Goal: Information Seeking & Learning: Learn about a topic

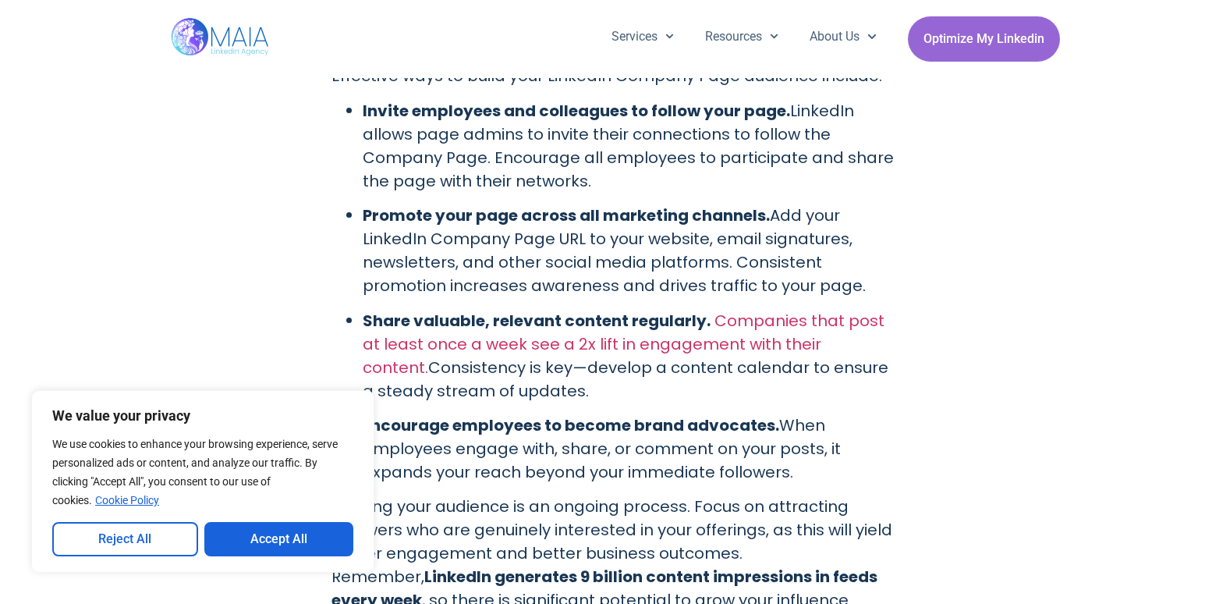
scroll to position [3743, 0]
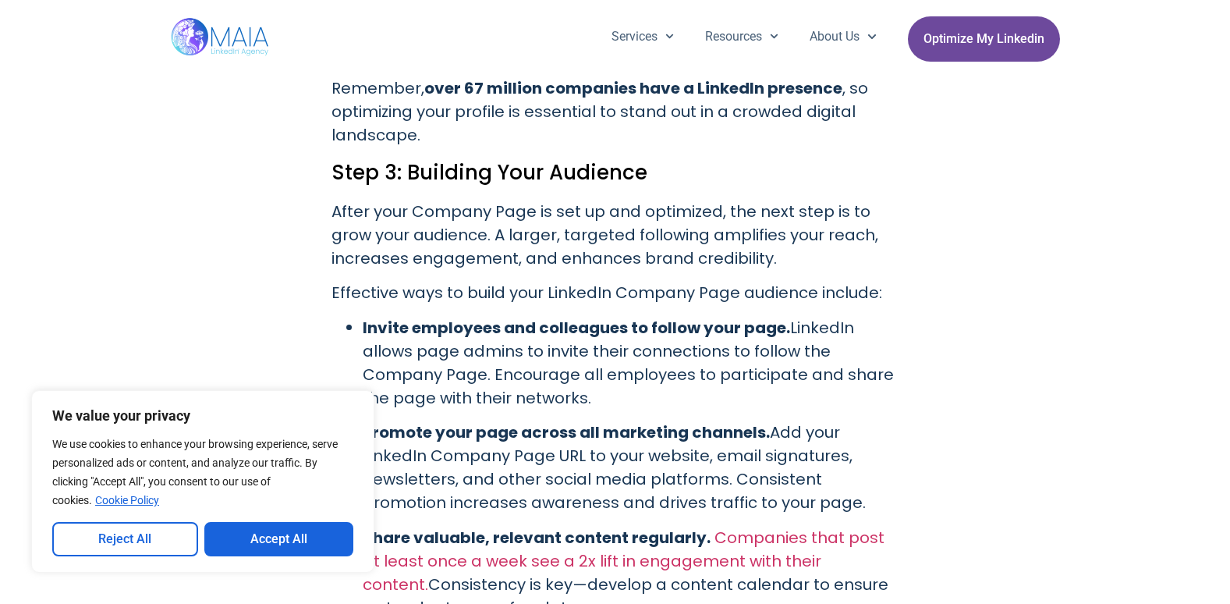
click at [954, 38] on span "Optimize My Linkedin" at bounding box center [983, 39] width 121 height 30
click at [1015, 44] on span "Optimize My Linkedin" at bounding box center [983, 39] width 121 height 30
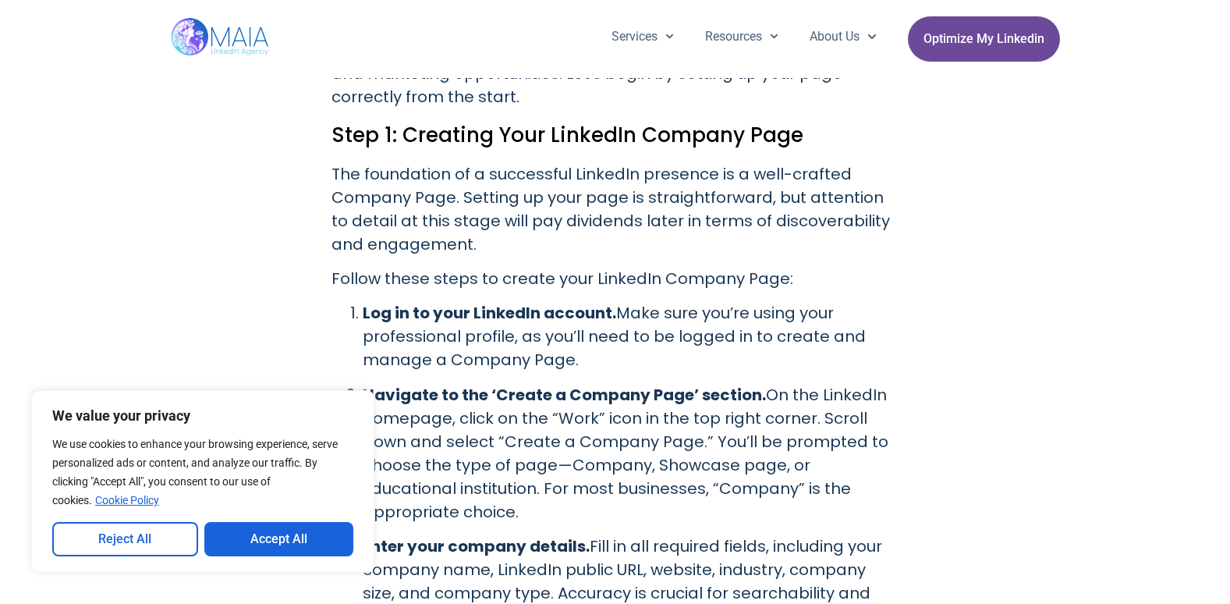
scroll to position [1404, 0]
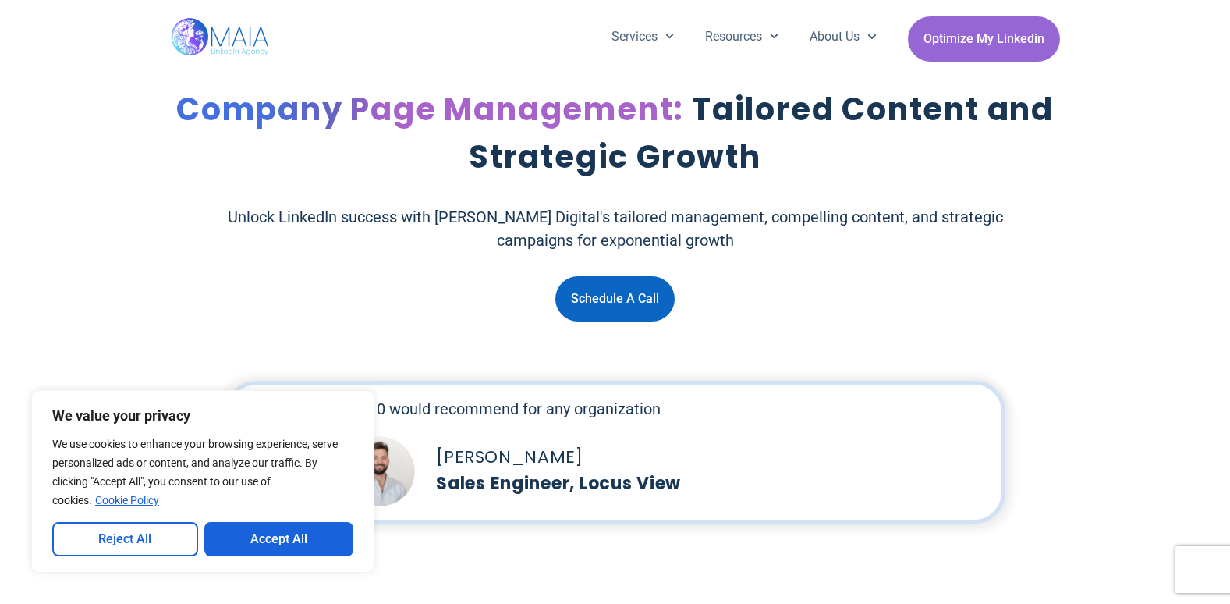
scroll to position [156, 0]
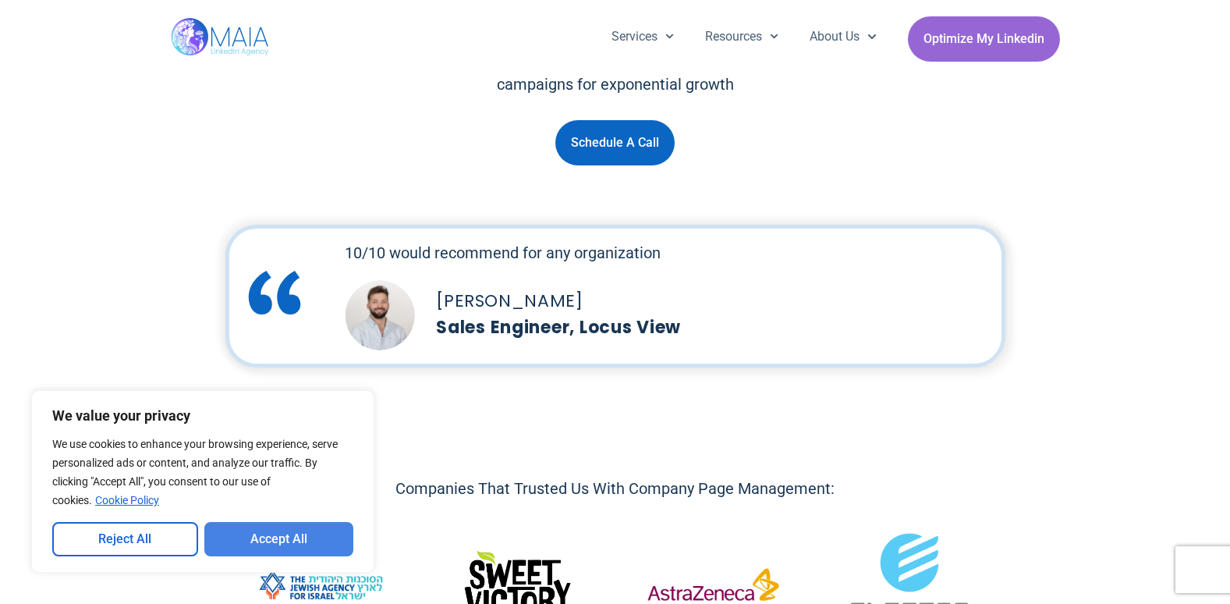
click at [264, 538] on button "Accept All" at bounding box center [279, 539] width 150 height 34
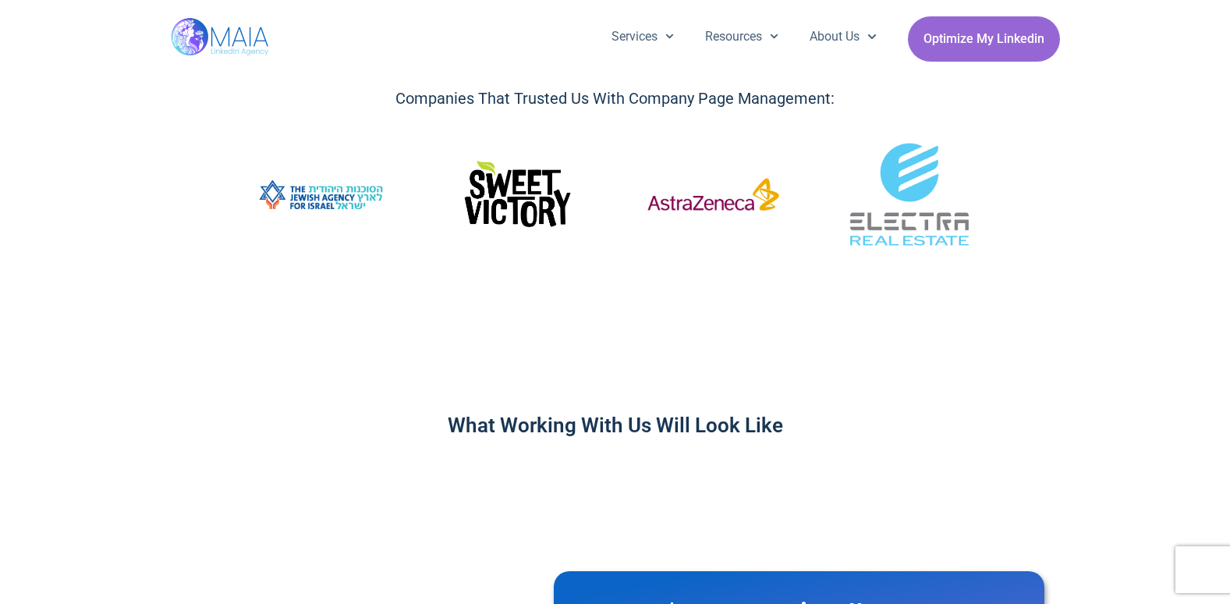
scroll to position [858, 0]
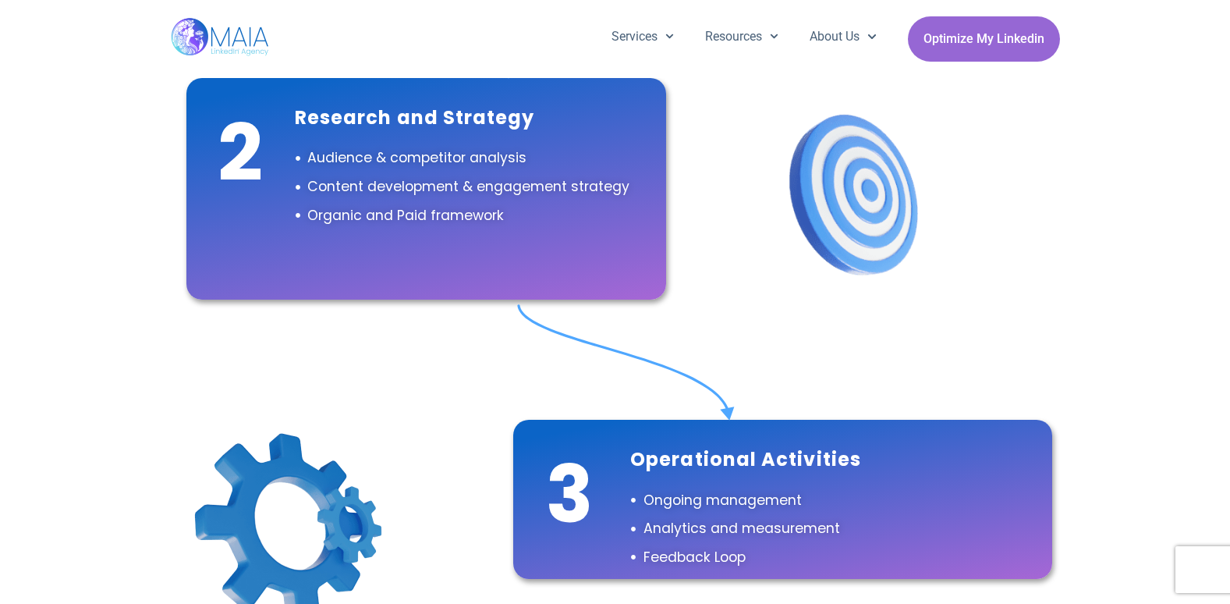
scroll to position [1092, 0]
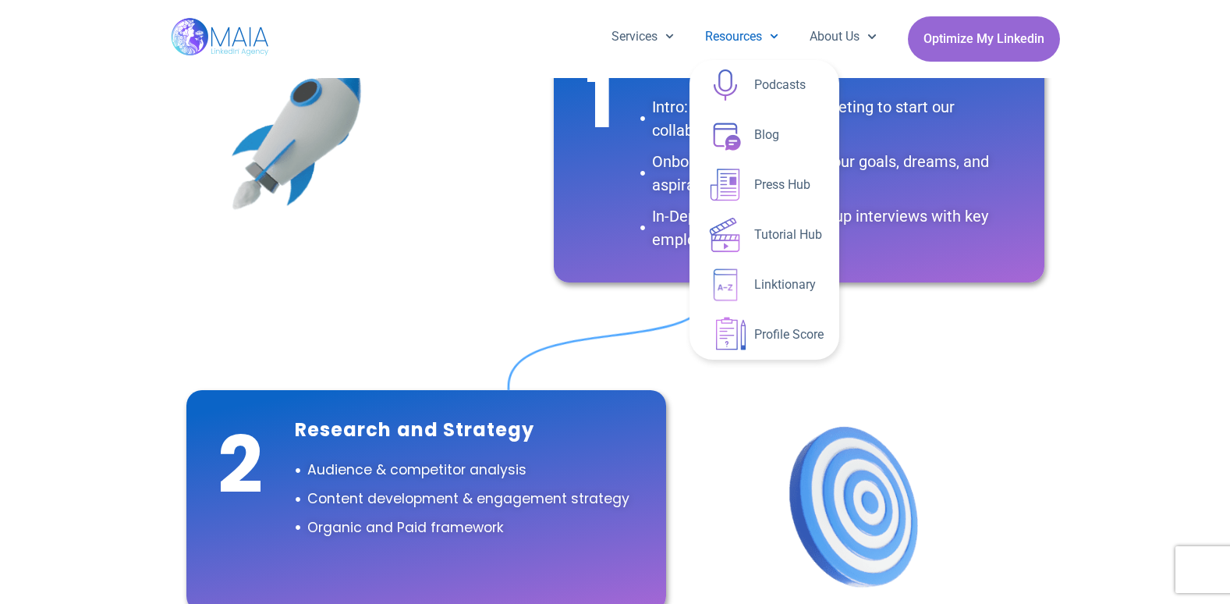
click at [721, 36] on link "Resources" at bounding box center [741, 36] width 104 height 41
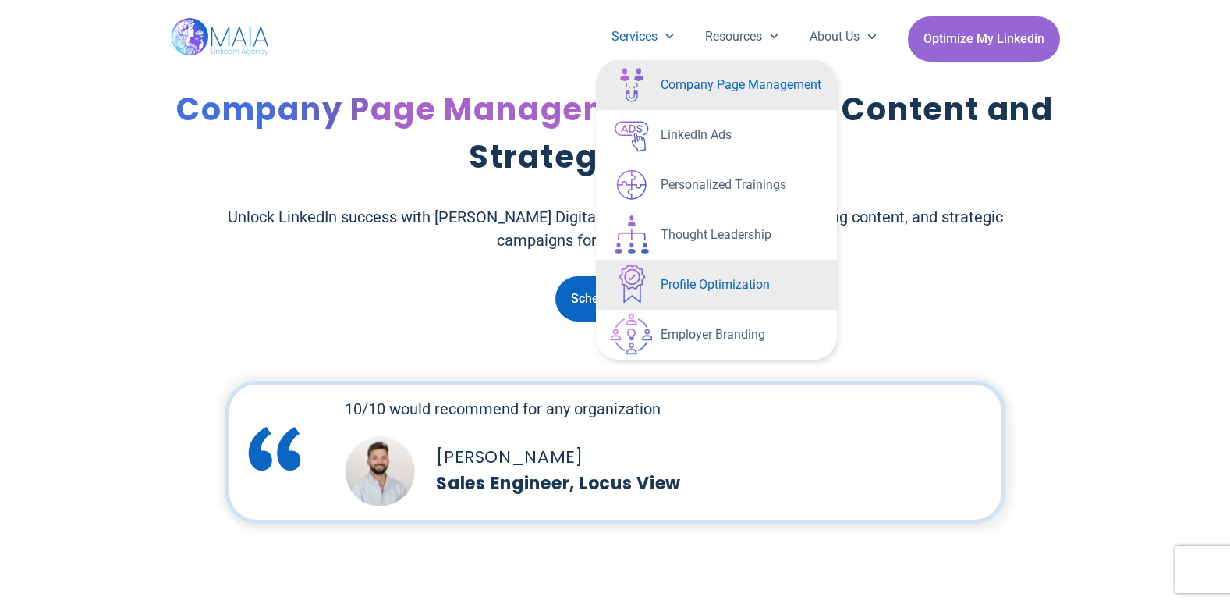
click at [692, 289] on link "Profile Optimization" at bounding box center [716, 285] width 241 height 50
